Goal: Information Seeking & Learning: Learn about a topic

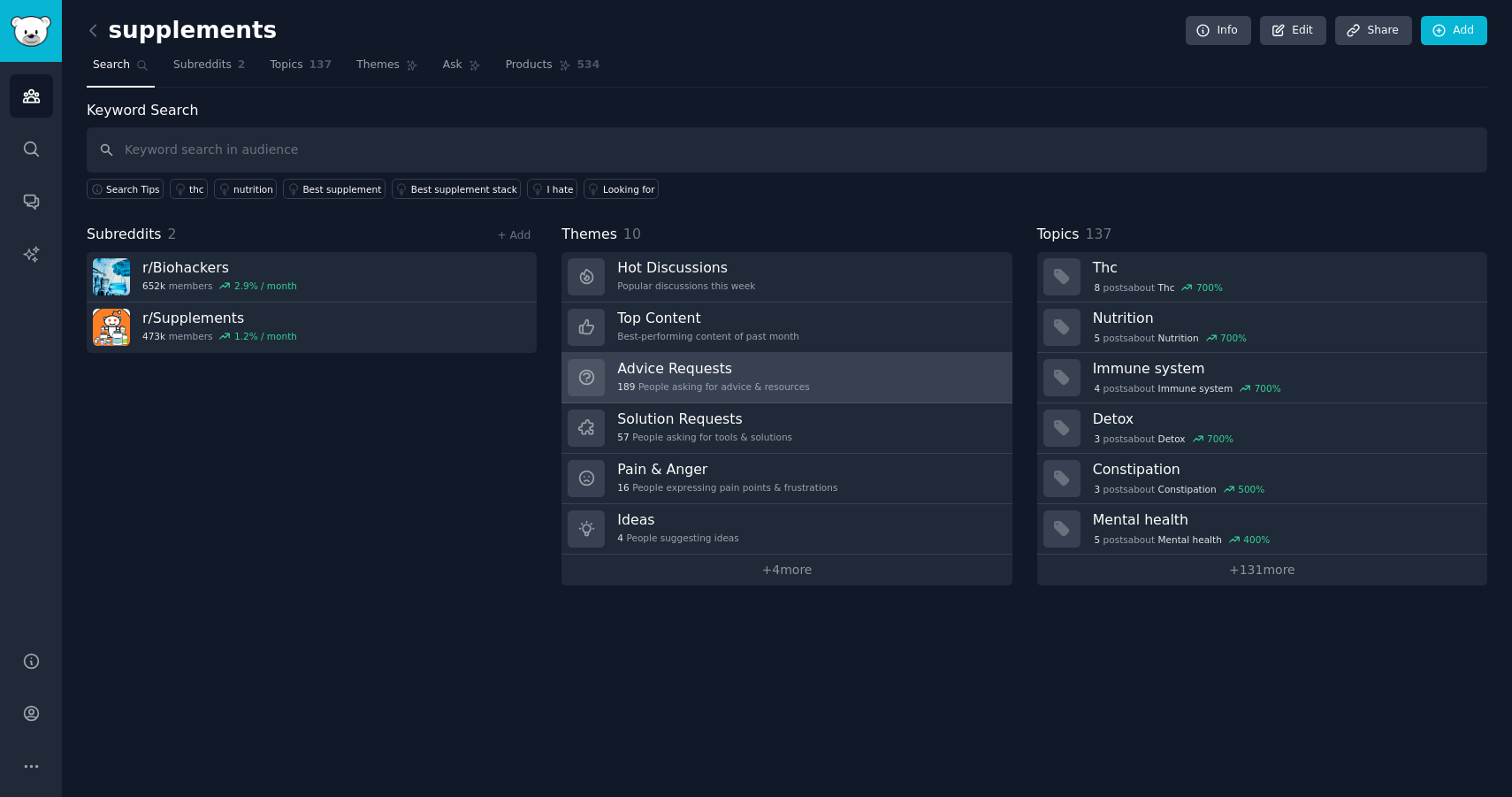
click at [728, 375] on h3 "Advice Requests" at bounding box center [713, 369] width 192 height 19
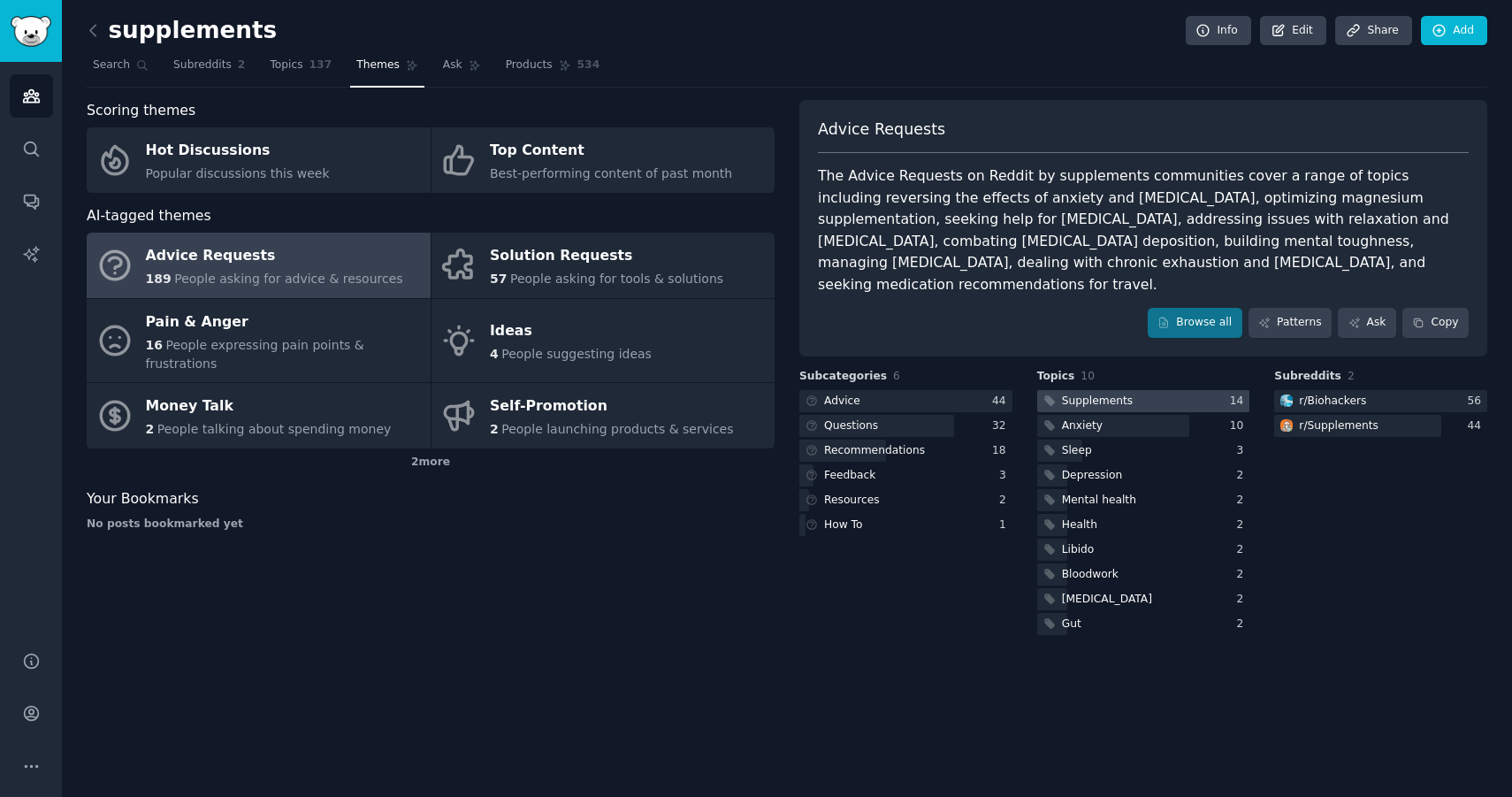
click at [1156, 390] on div at bounding box center [1144, 401] width 213 height 22
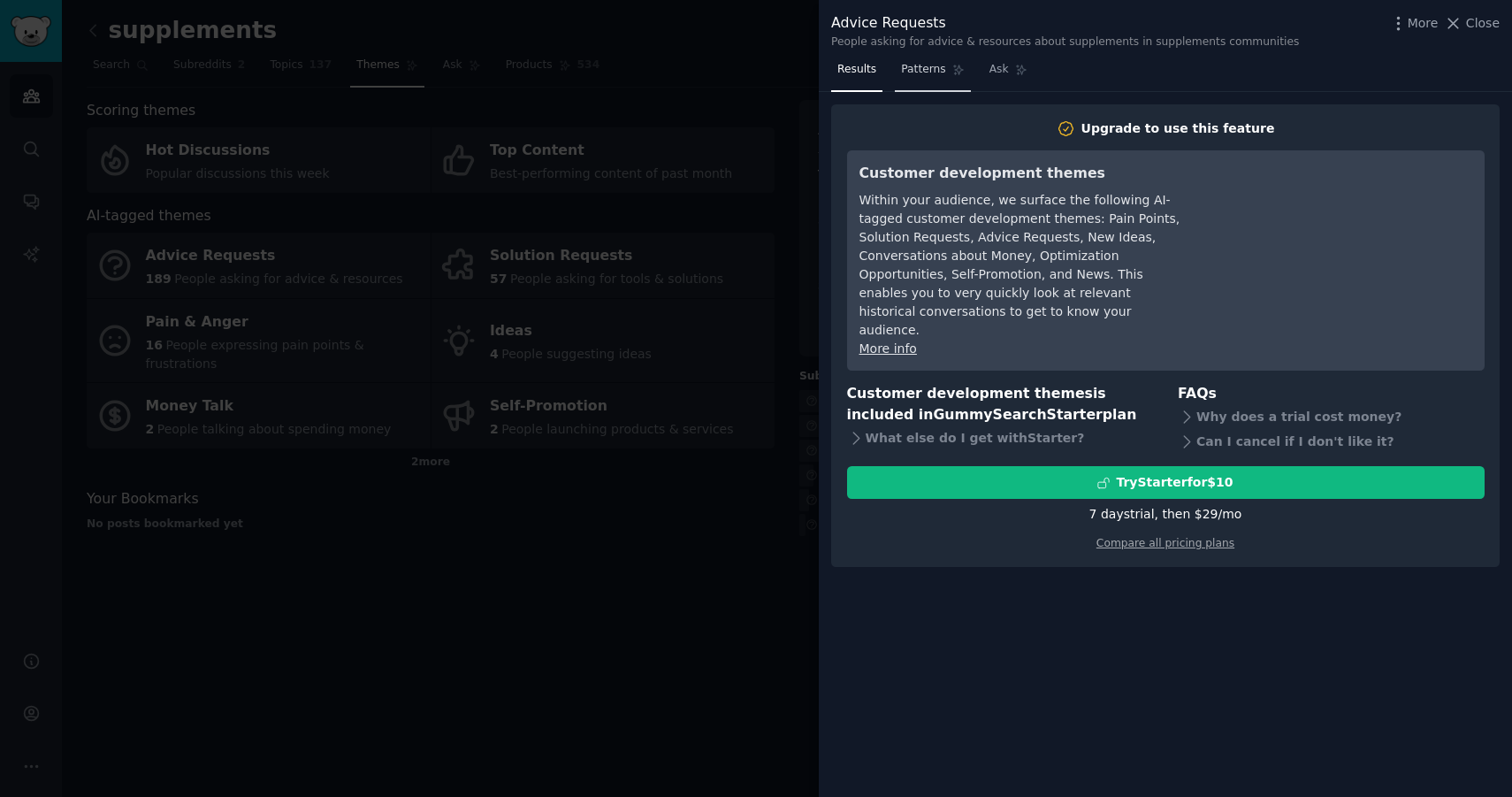
click at [932, 68] on span "Patterns" at bounding box center [923, 69] width 44 height 16
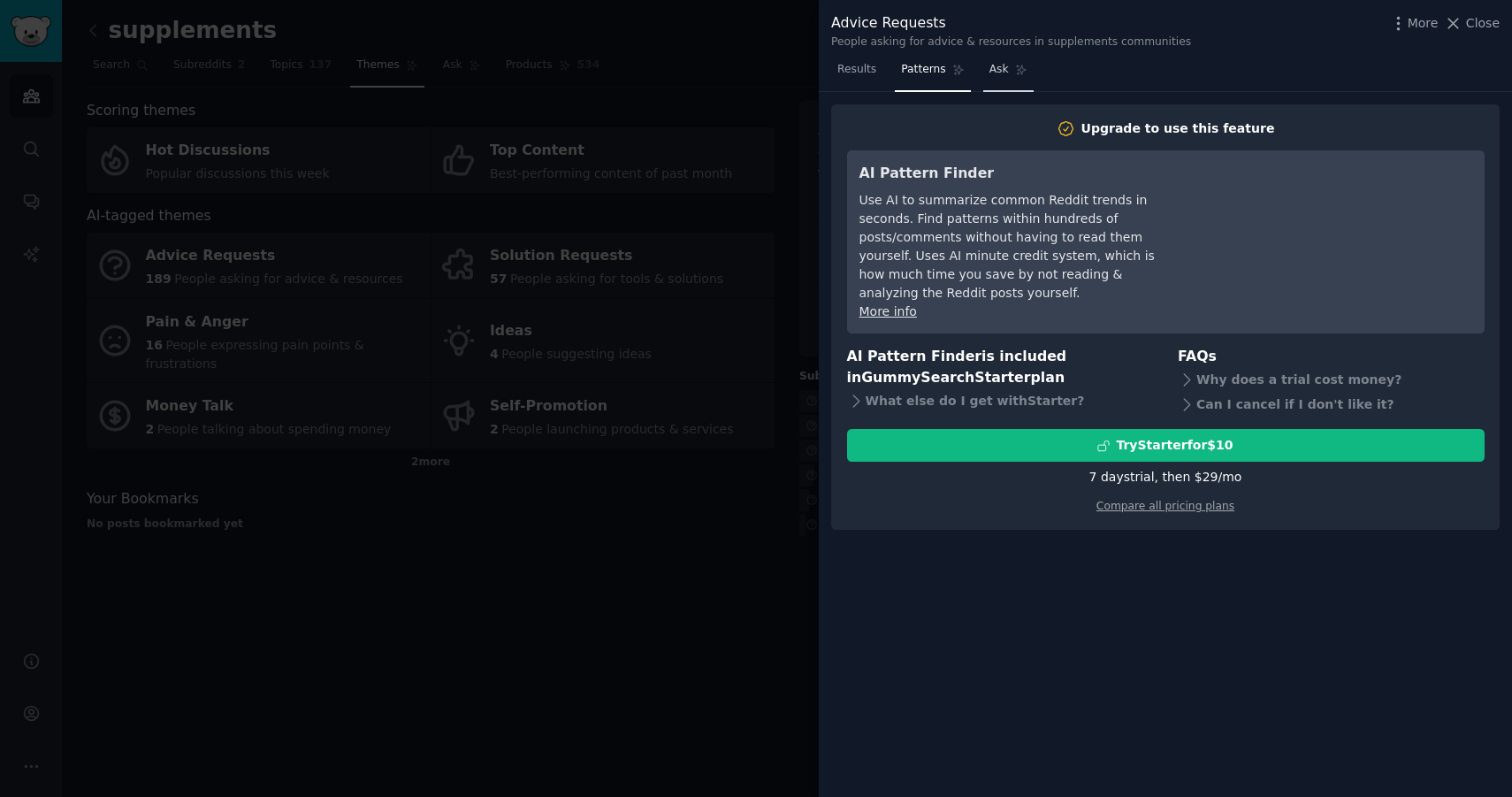
click at [1015, 68] on icon at bounding box center [1021, 69] width 12 height 12
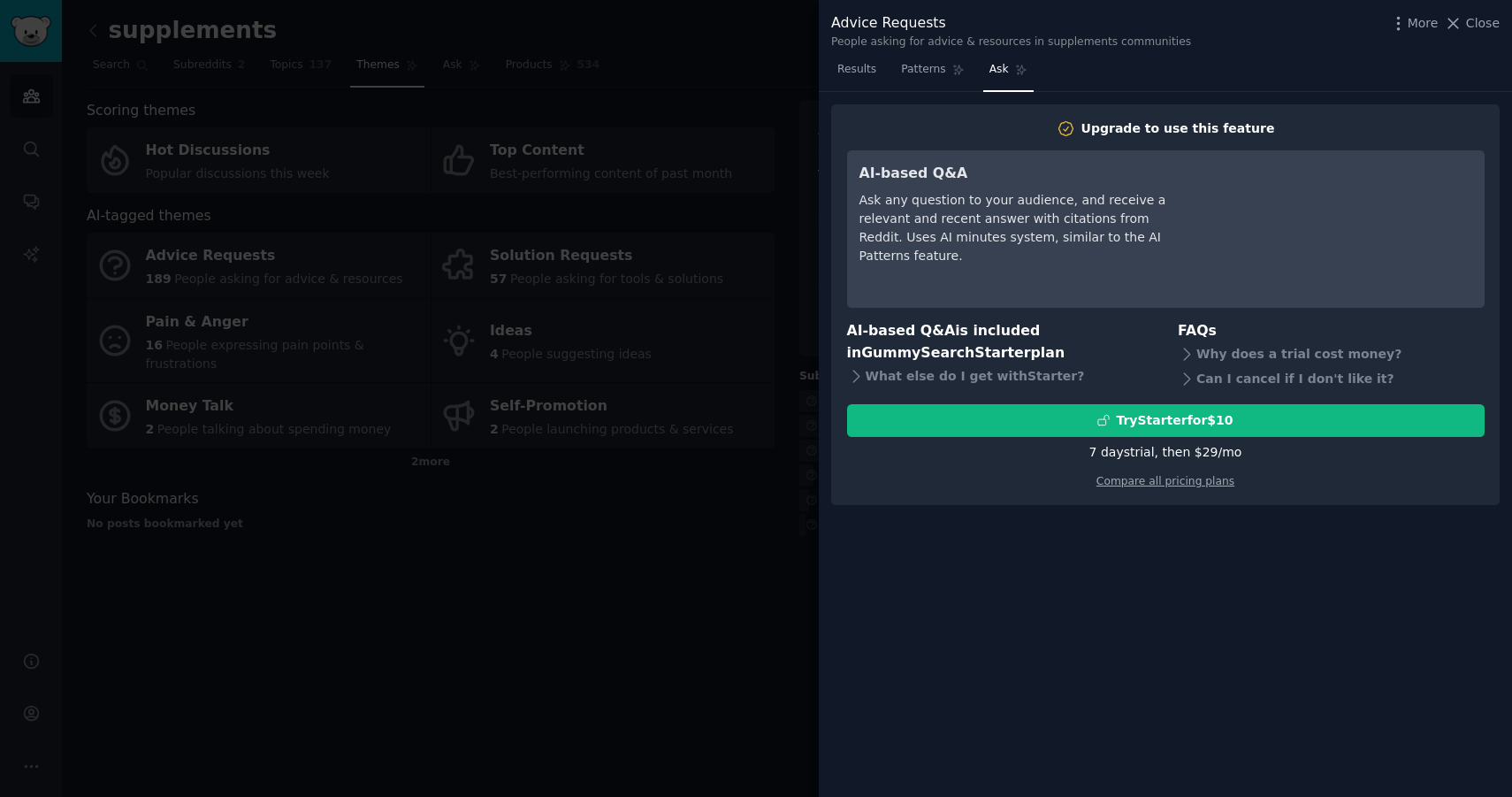
click at [779, 448] on div at bounding box center [756, 398] width 1512 height 797
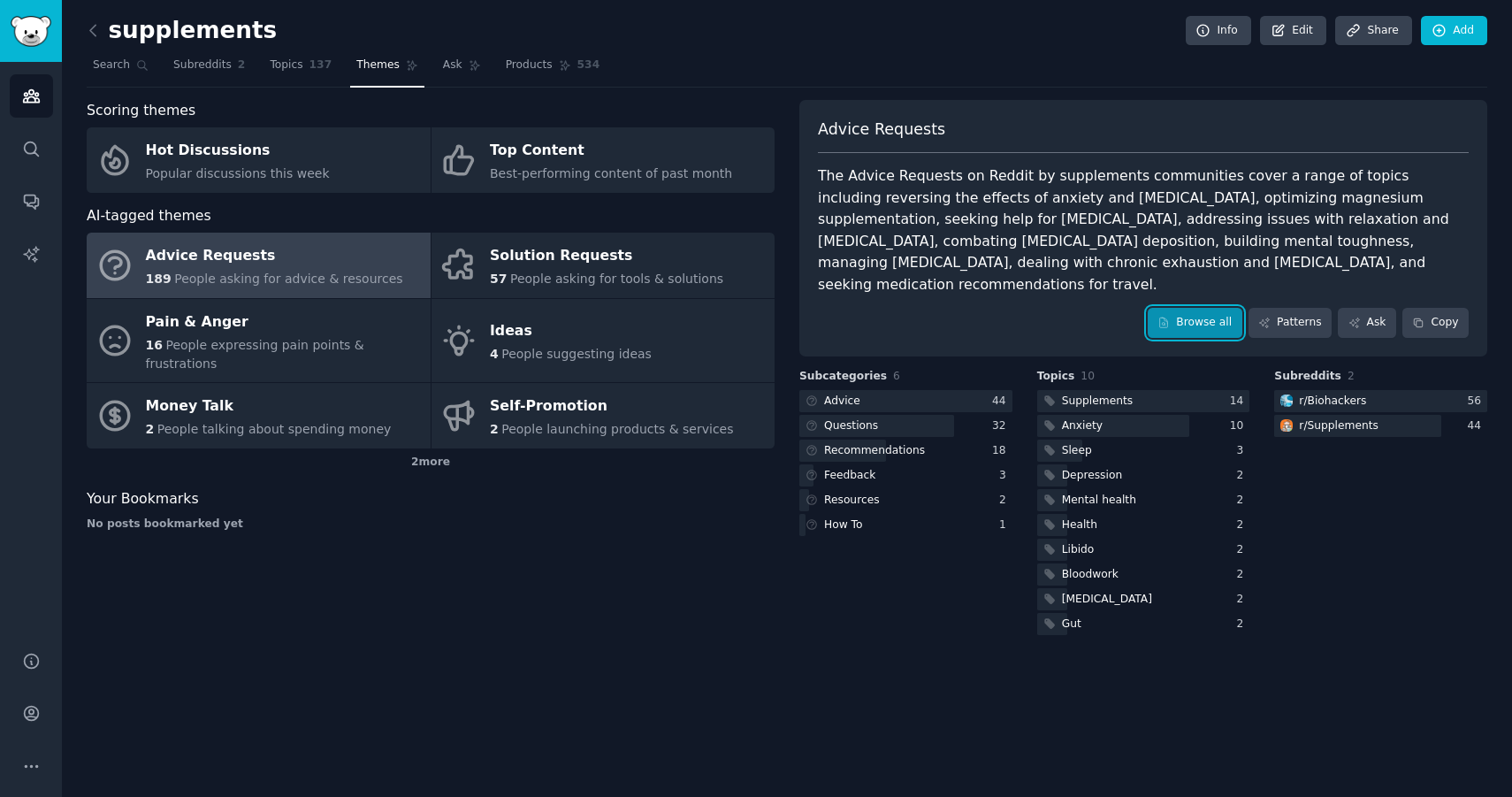
click at [1182, 308] on link "Browse all" at bounding box center [1195, 323] width 94 height 30
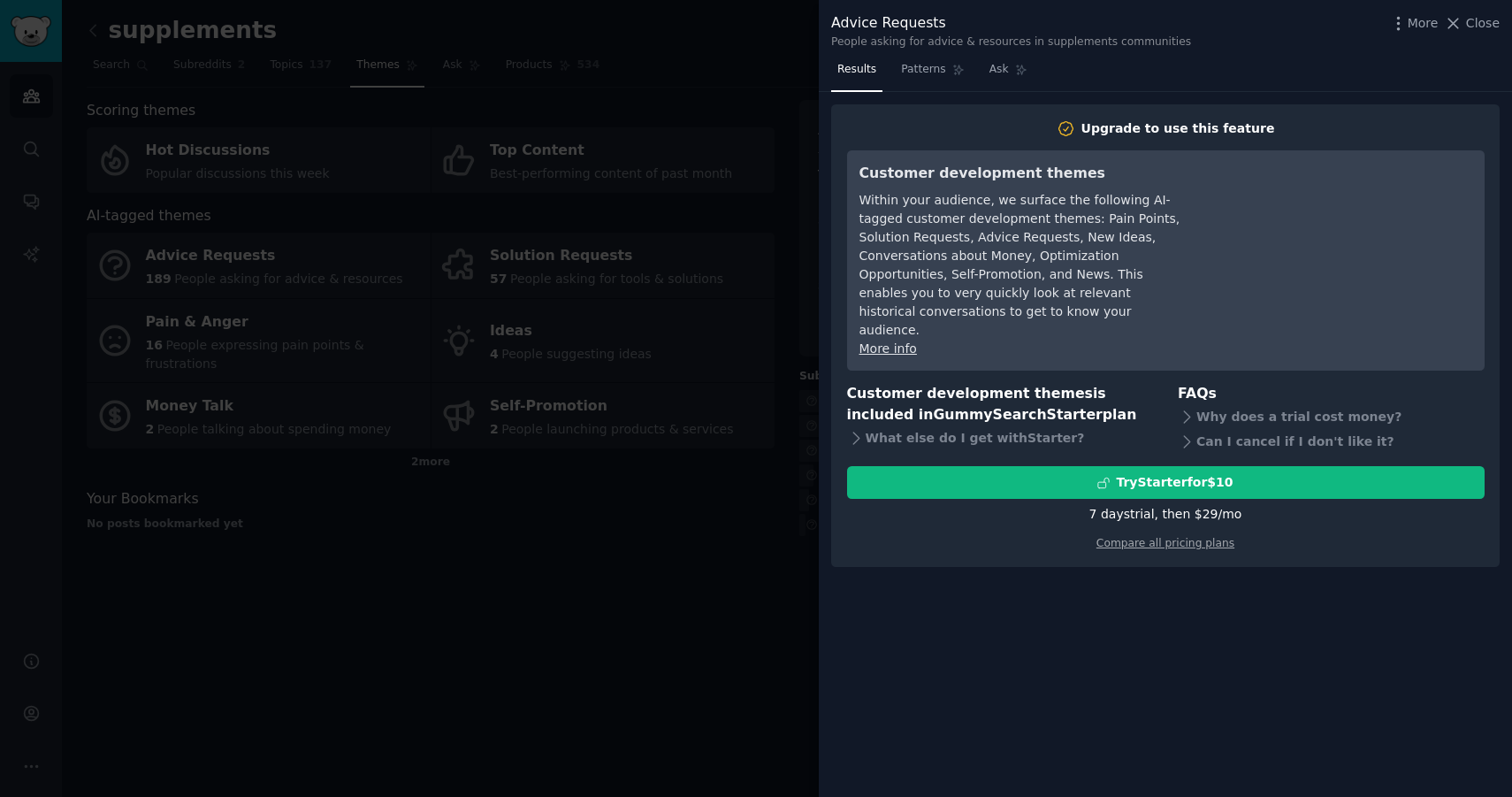
click at [871, 341] on link "More info" at bounding box center [888, 348] width 57 height 14
click at [784, 483] on div at bounding box center [756, 398] width 1512 height 797
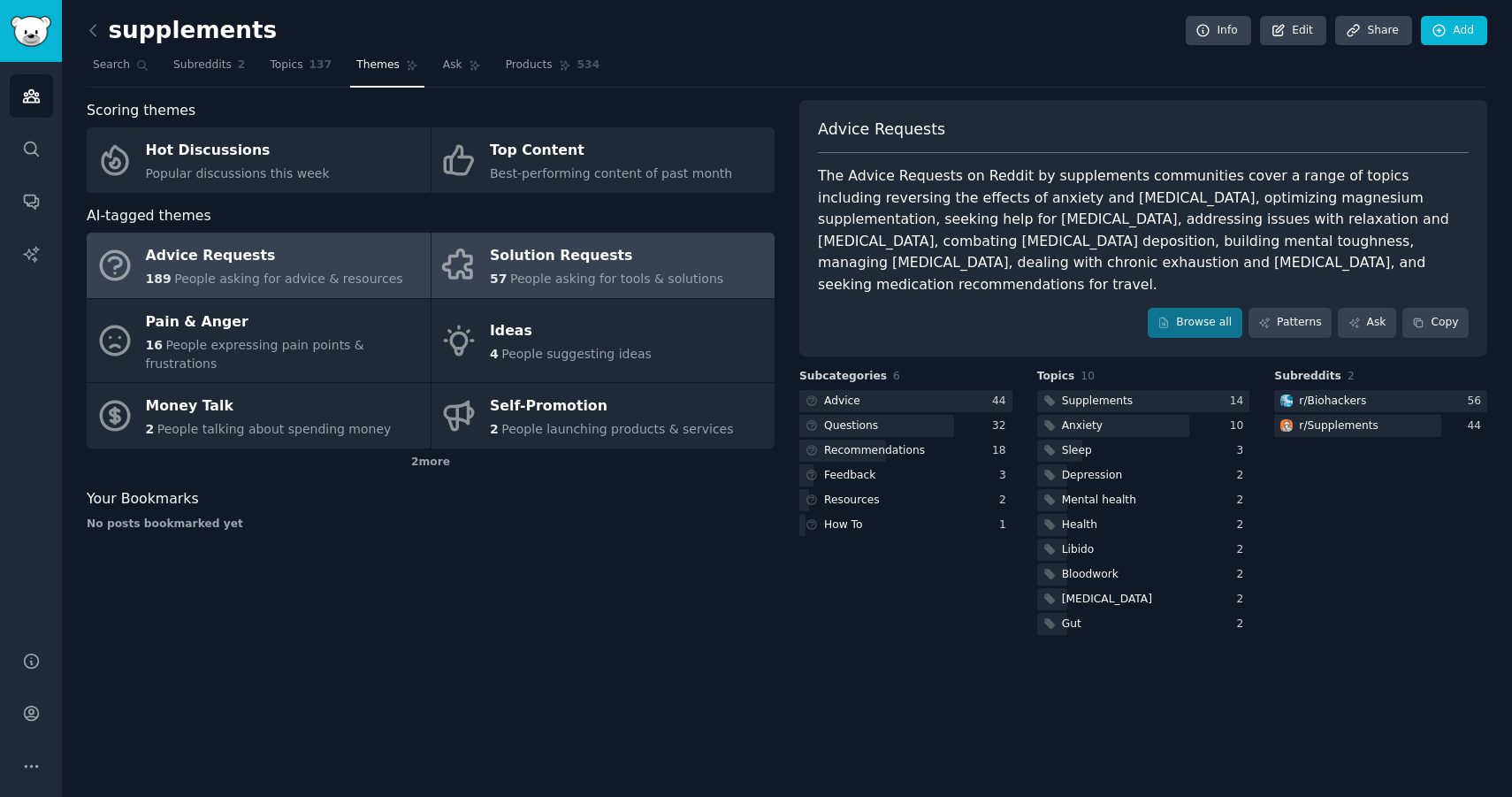
click at [687, 252] on div "Solution Requests" at bounding box center [607, 256] width 234 height 28
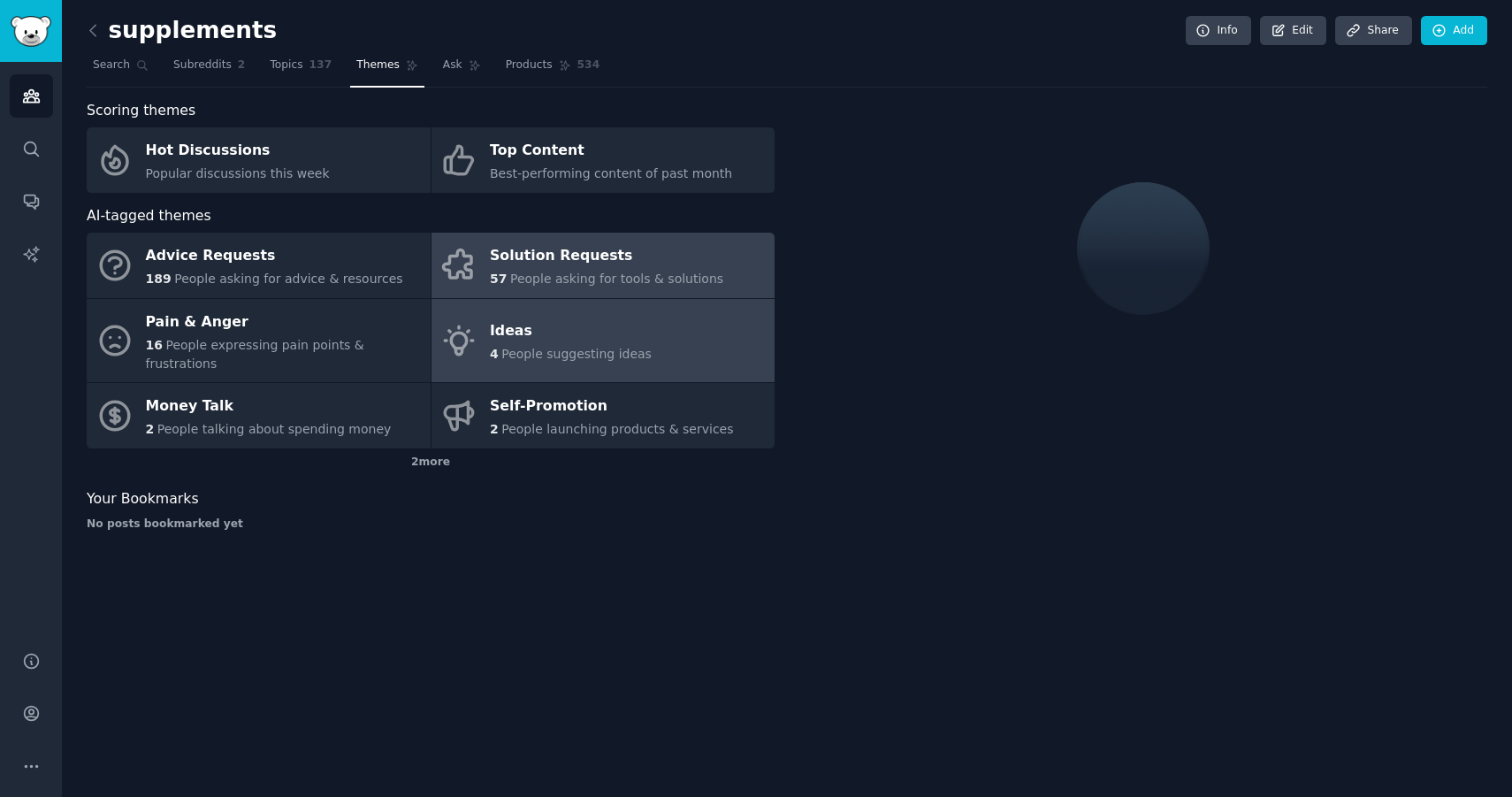
click at [502, 352] on div "4 People suggesting ideas" at bounding box center [571, 355] width 162 height 19
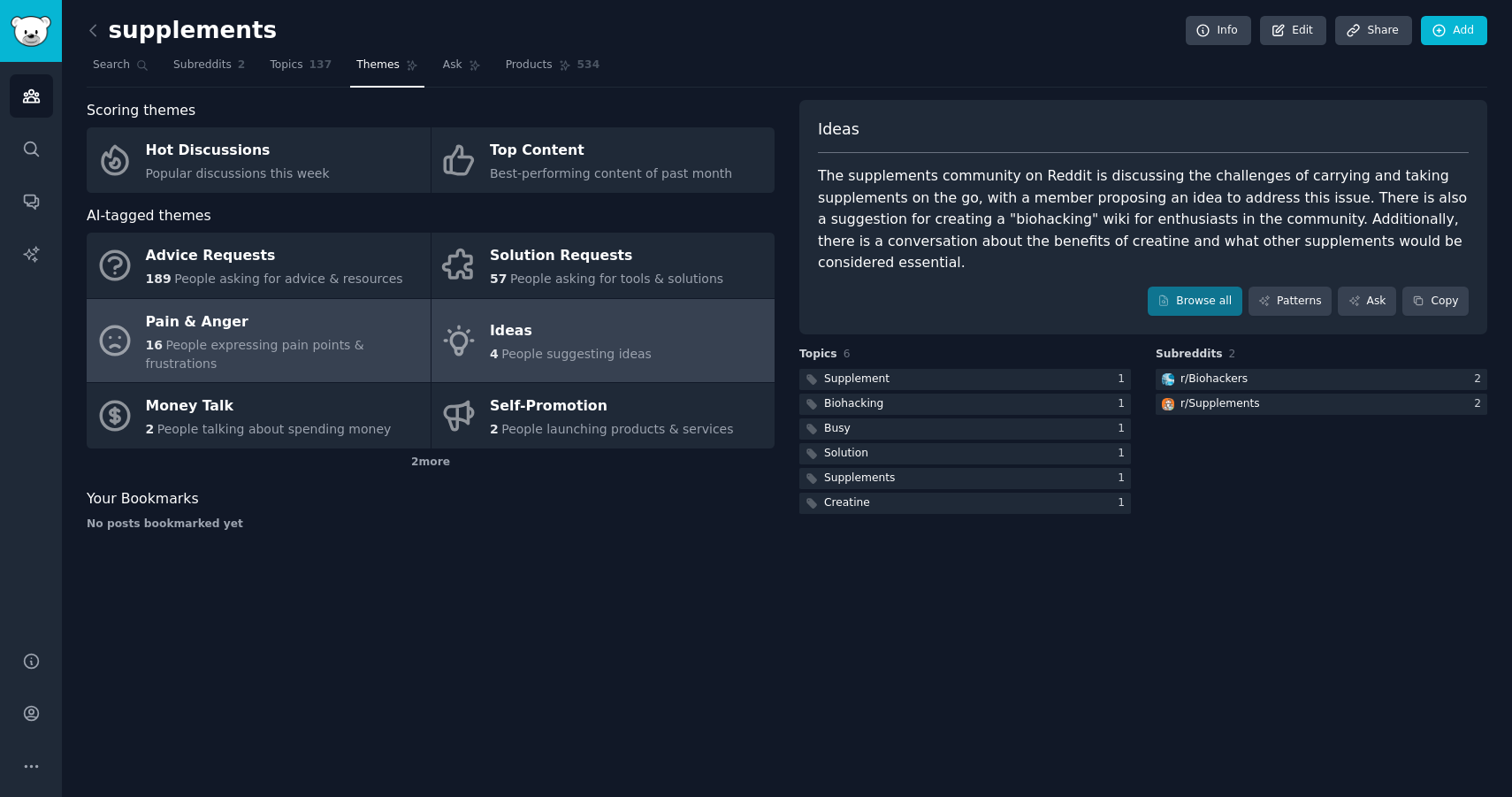
click at [314, 348] on span "People expressing pain points & frustrations" at bounding box center [254, 354] width 218 height 33
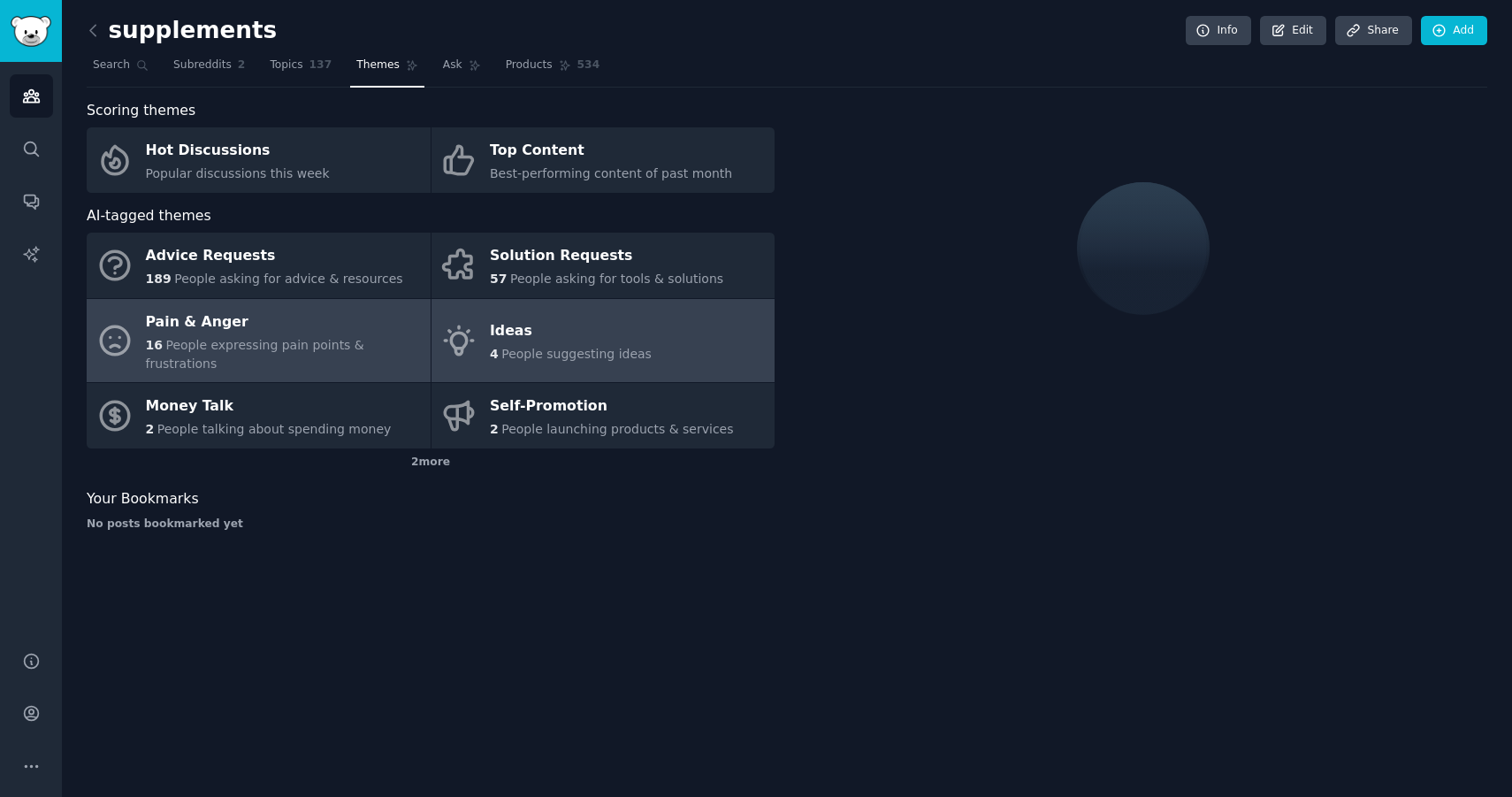
click at [543, 346] on span "People suggesting ideas" at bounding box center [576, 353] width 151 height 14
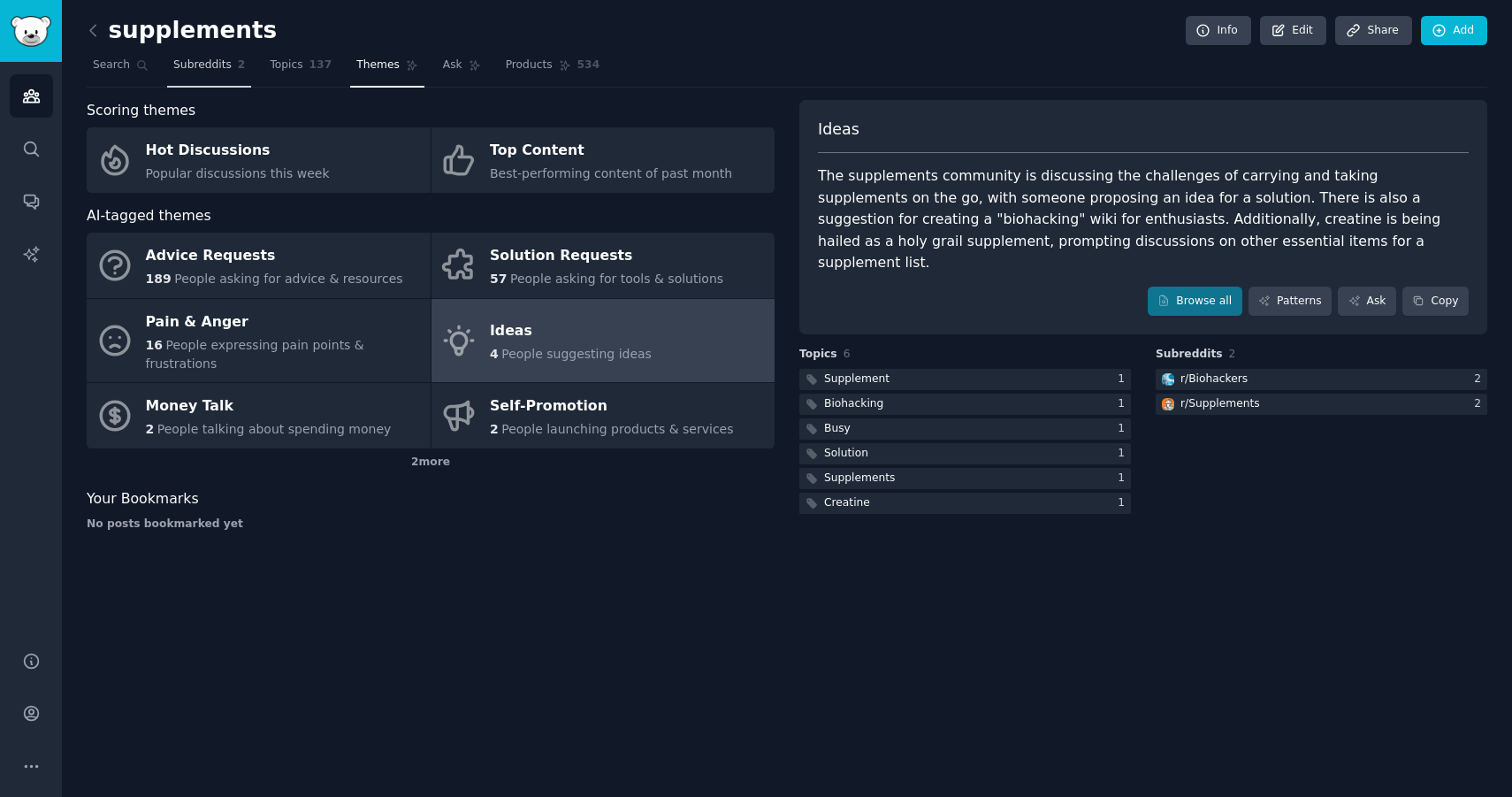
click at [203, 71] on span "Subreddits" at bounding box center [202, 65] width 58 height 16
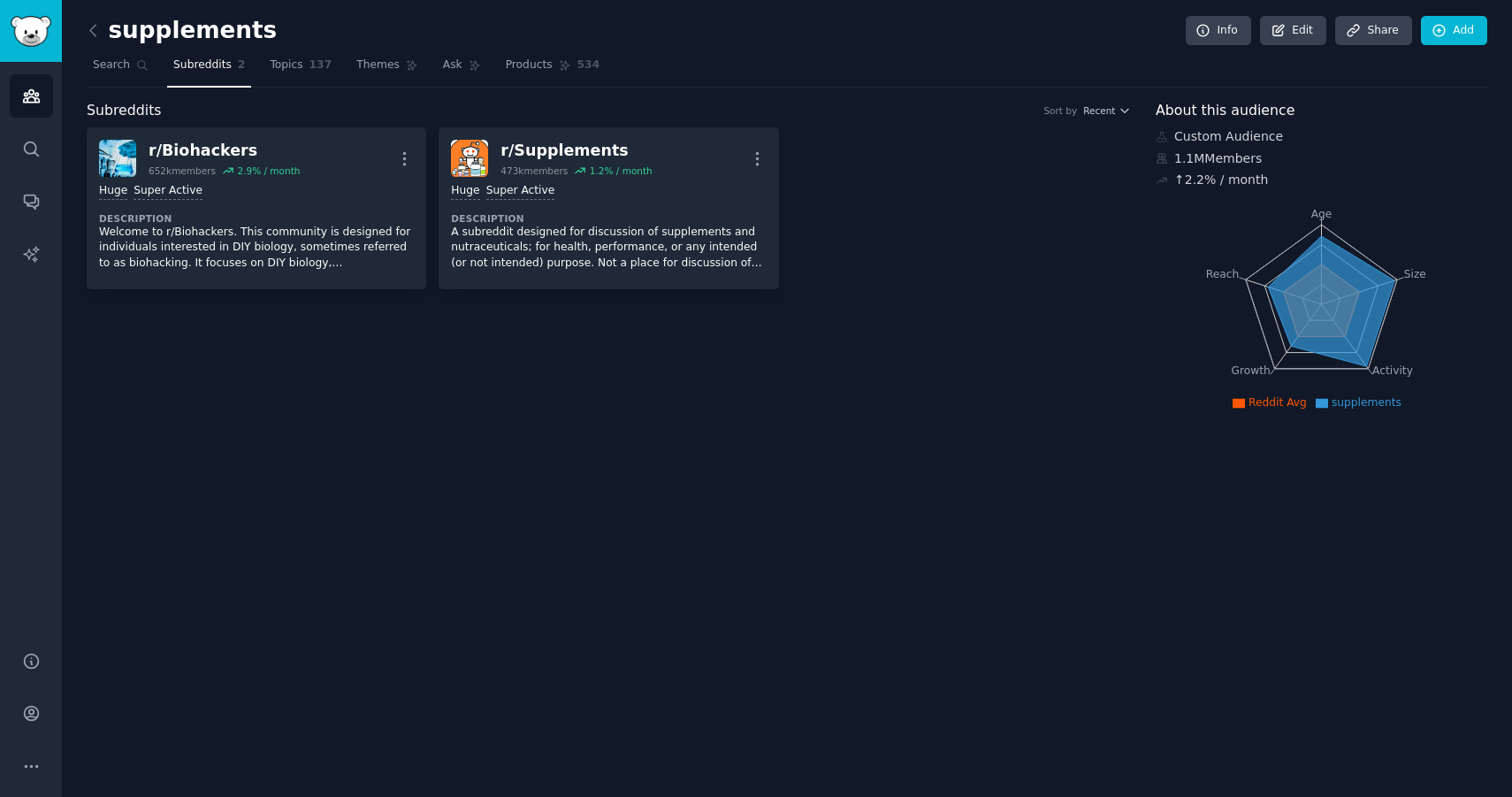
click at [31, 170] on div "Audiences Search Conversations AI Reports" at bounding box center [31, 345] width 62 height 568
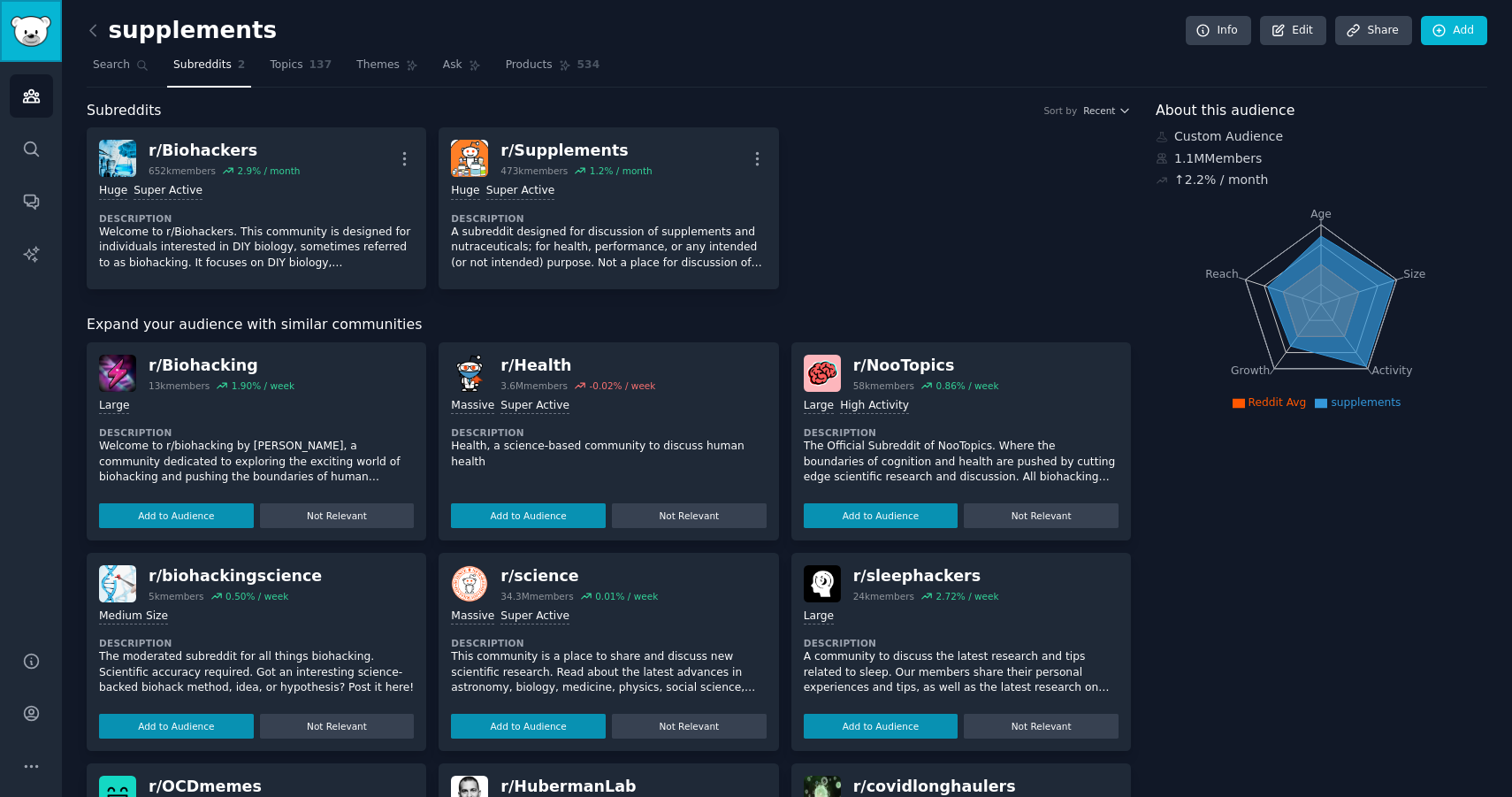
click at [22, 25] on img "Sidebar" at bounding box center [30, 31] width 40 height 31
